Goal: Navigation & Orientation: Find specific page/section

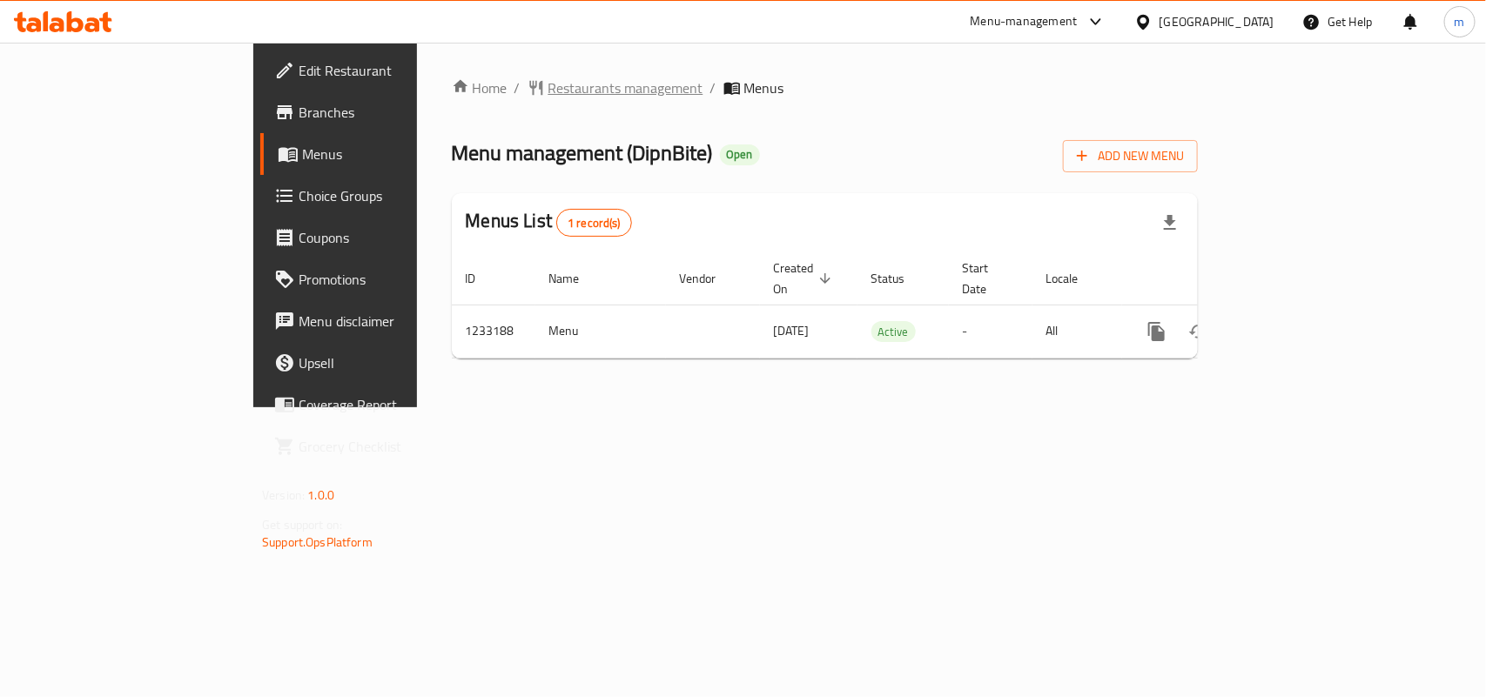
click at [548, 85] on span "Restaurants management" at bounding box center [625, 87] width 155 height 21
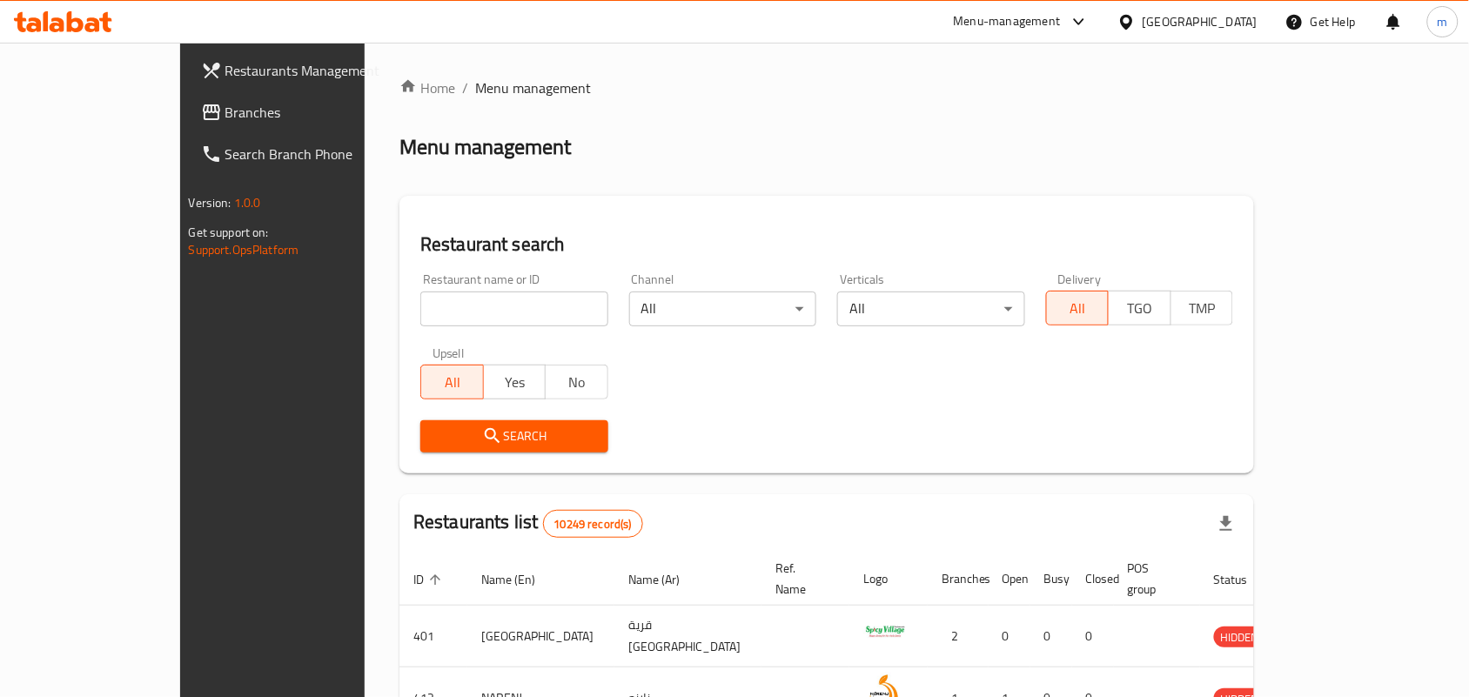
click at [225, 102] on span "Branches" at bounding box center [318, 112] width 186 height 21
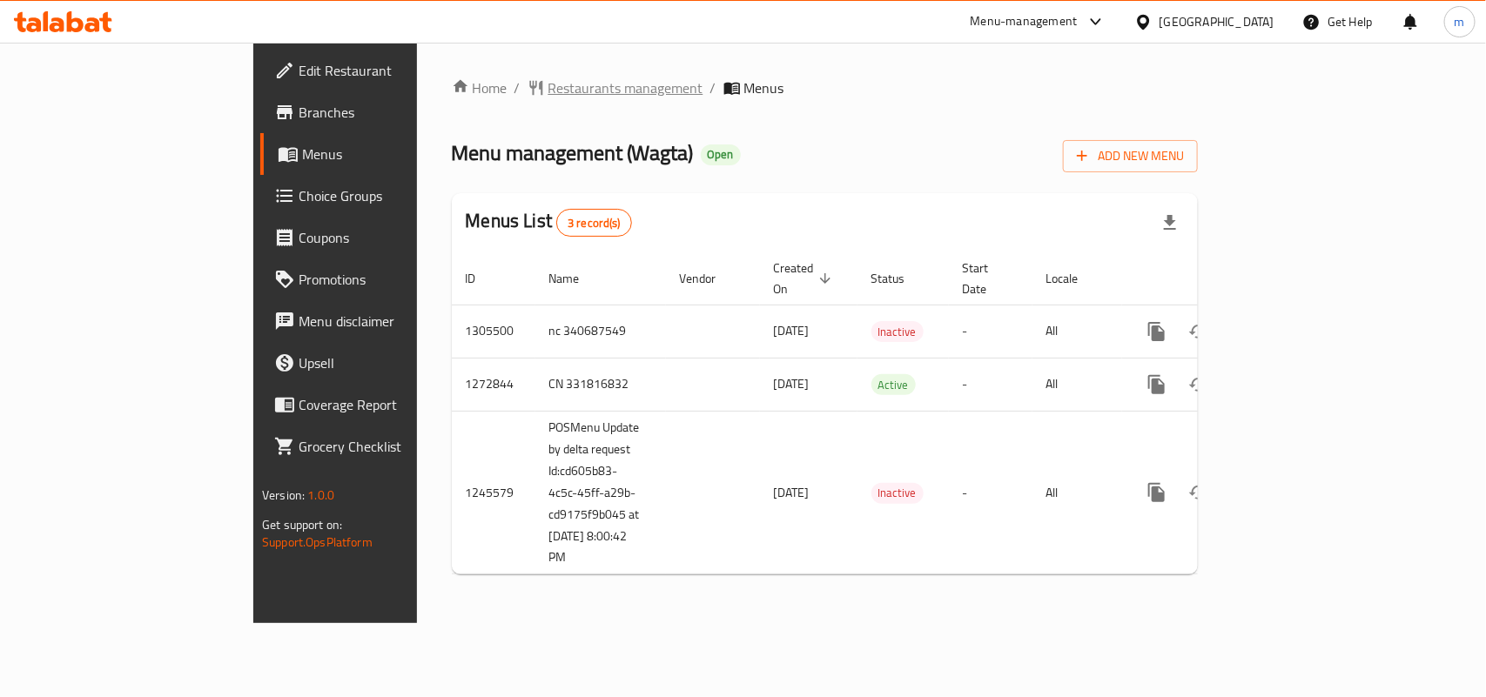
click at [548, 90] on span "Restaurants management" at bounding box center [625, 87] width 155 height 21
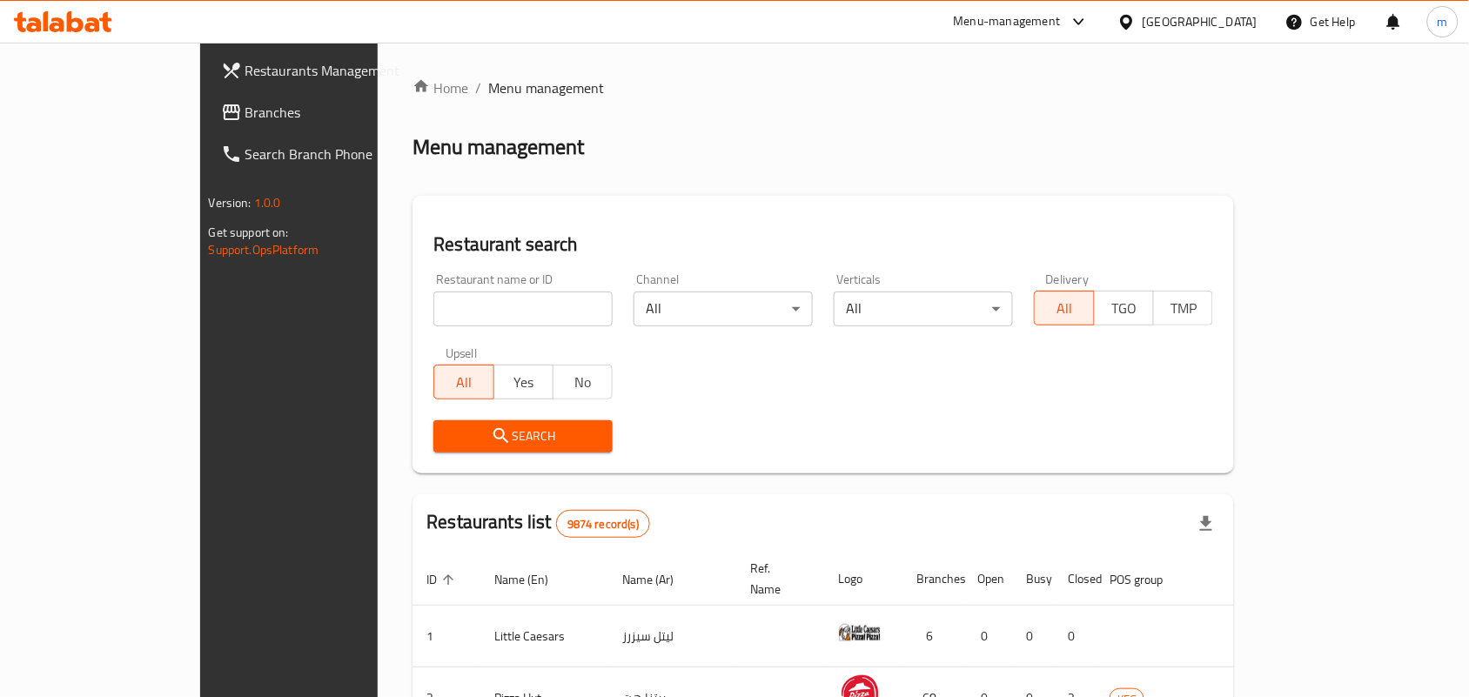
click at [207, 91] on link "Branches" at bounding box center [326, 112] width 238 height 42
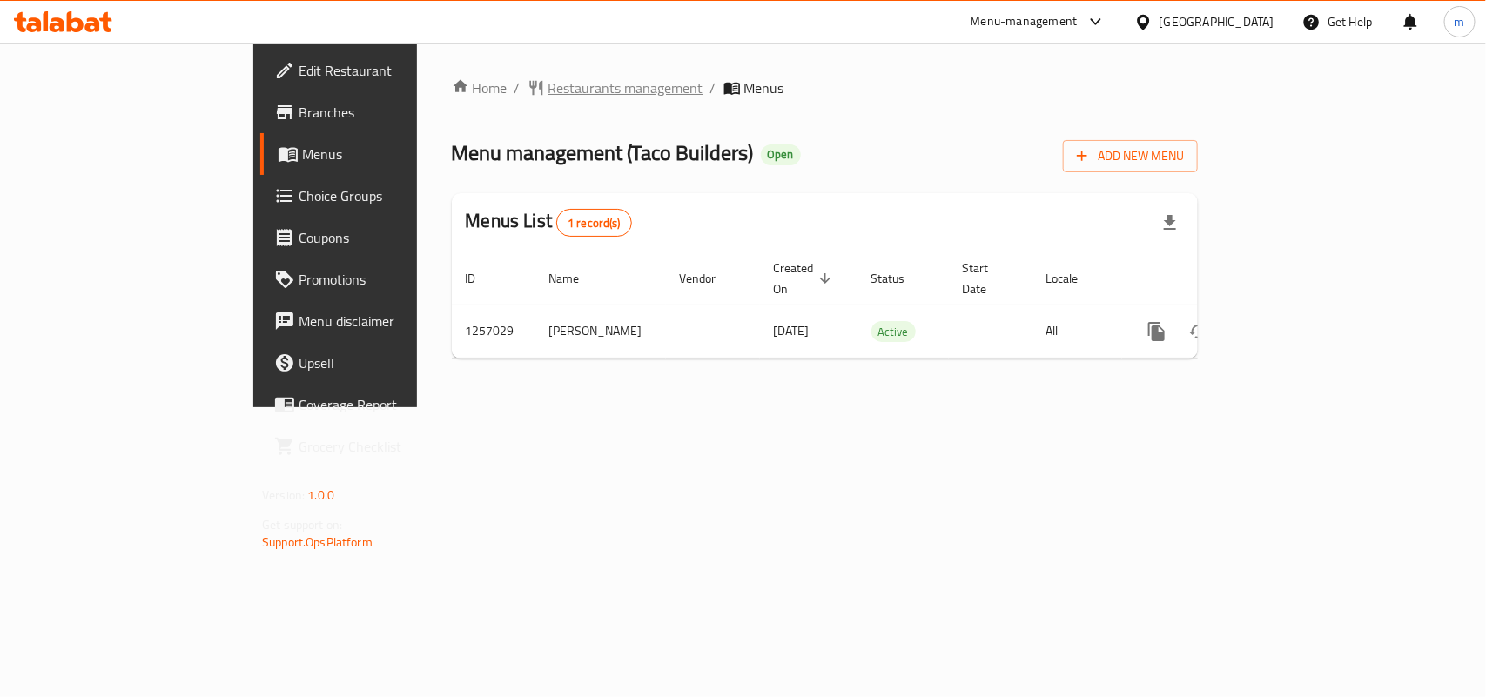
click at [548, 92] on span "Restaurants management" at bounding box center [625, 87] width 155 height 21
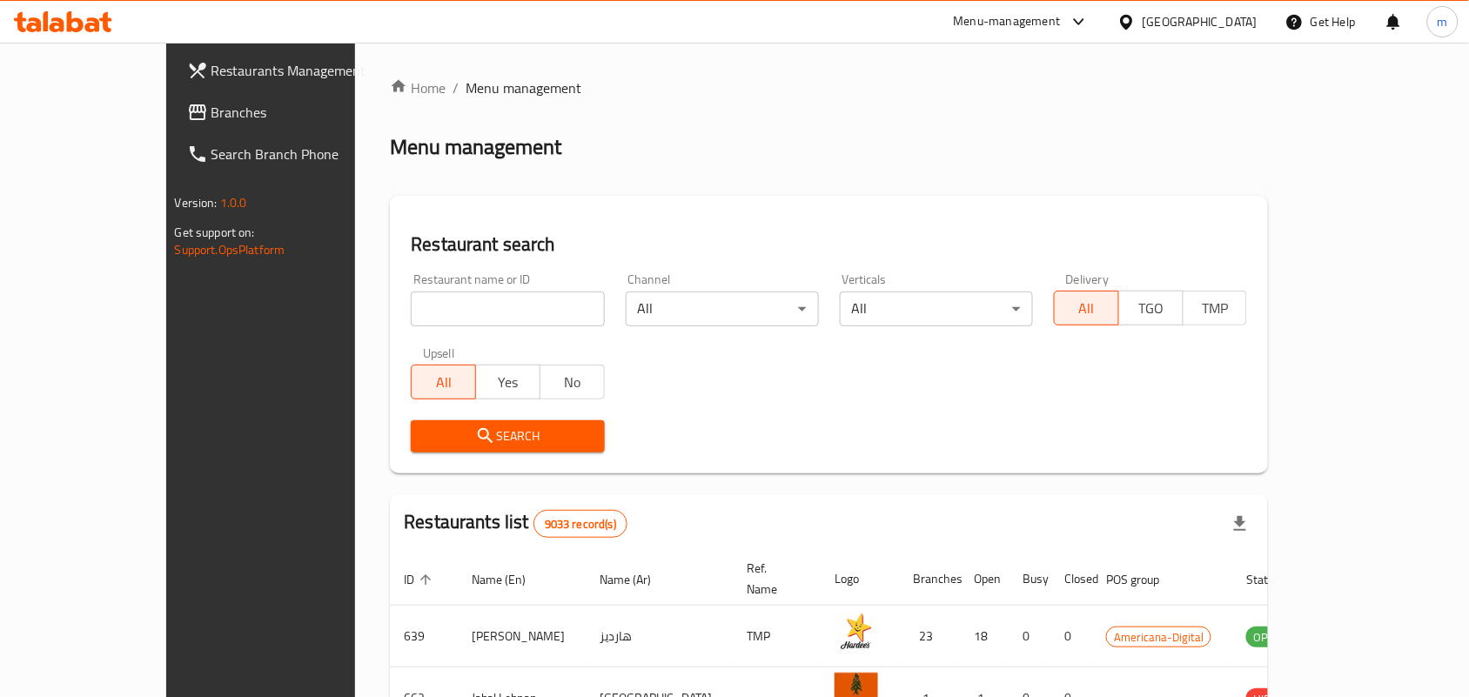
click at [212, 111] on span "Branches" at bounding box center [305, 112] width 186 height 21
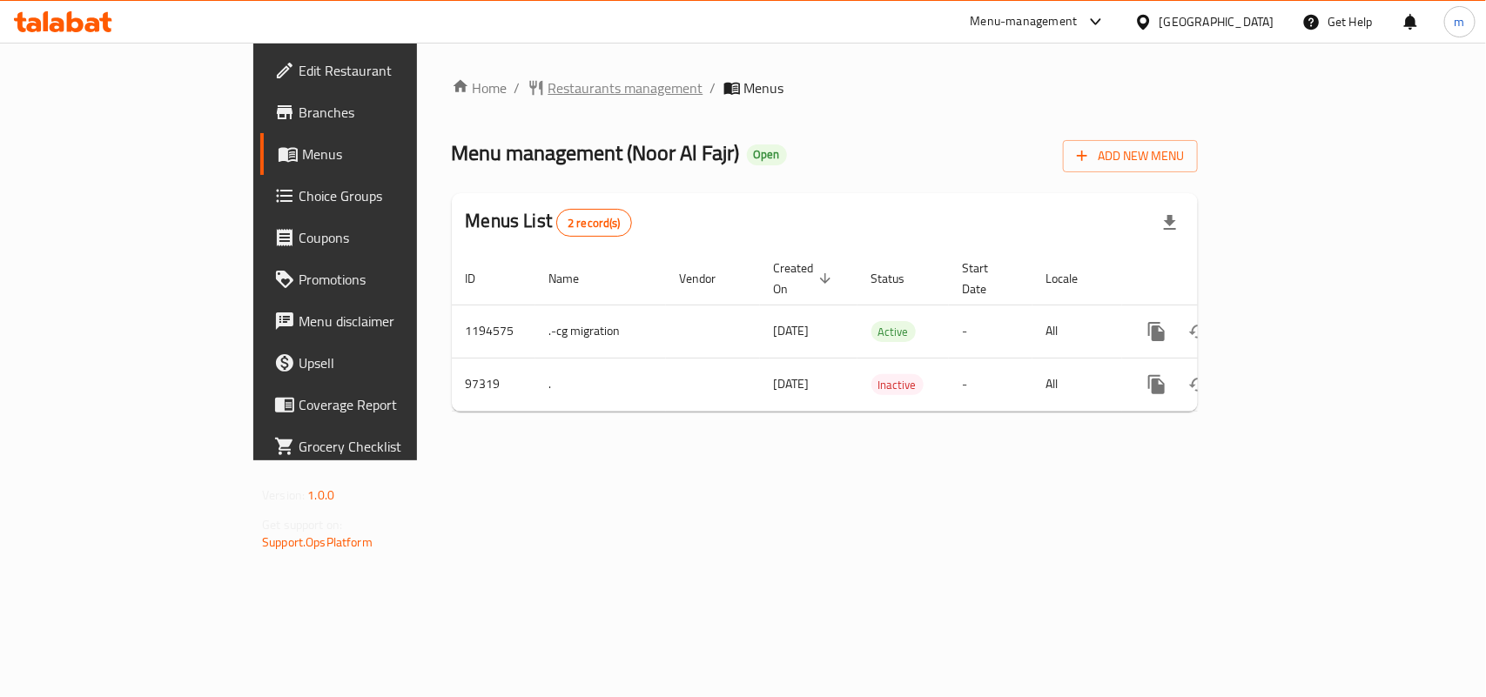
click at [548, 89] on span "Restaurants management" at bounding box center [625, 87] width 155 height 21
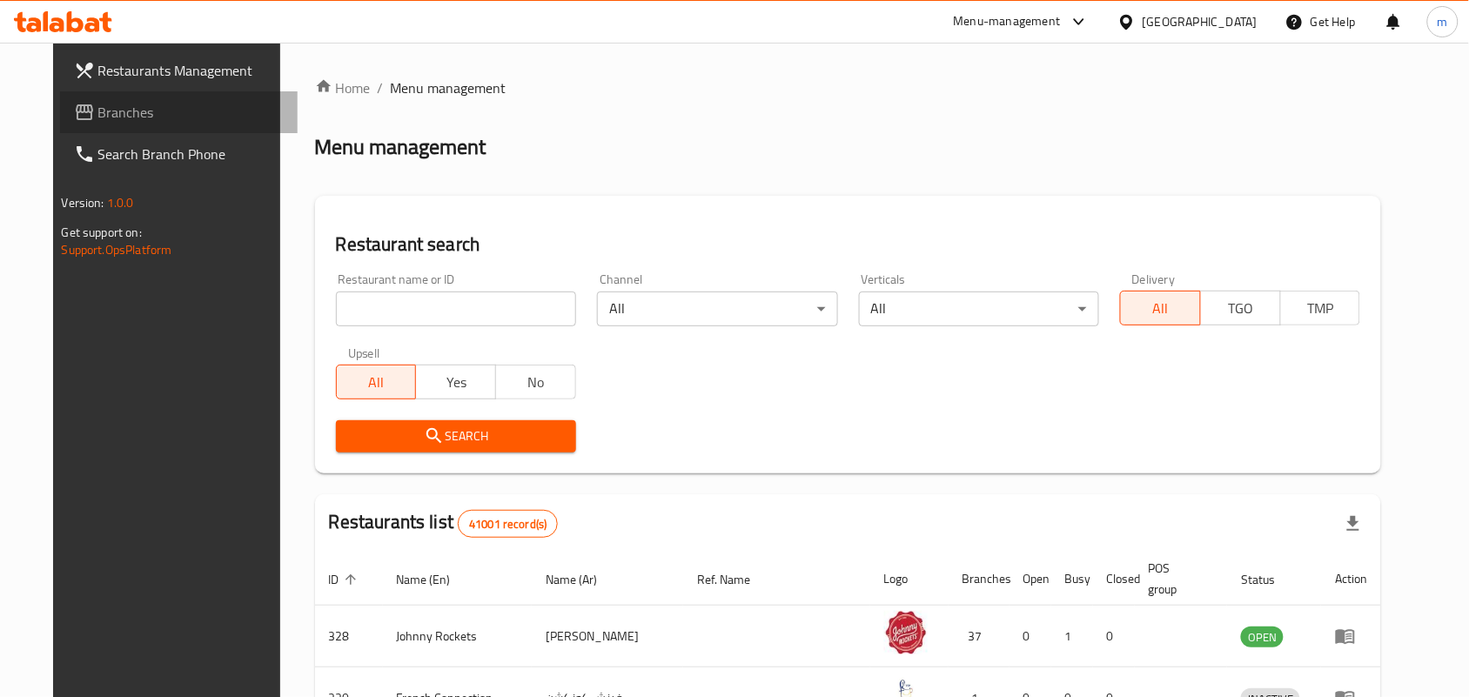
click at [98, 104] on span "Branches" at bounding box center [191, 112] width 186 height 21
